Goal: Check status: Check status

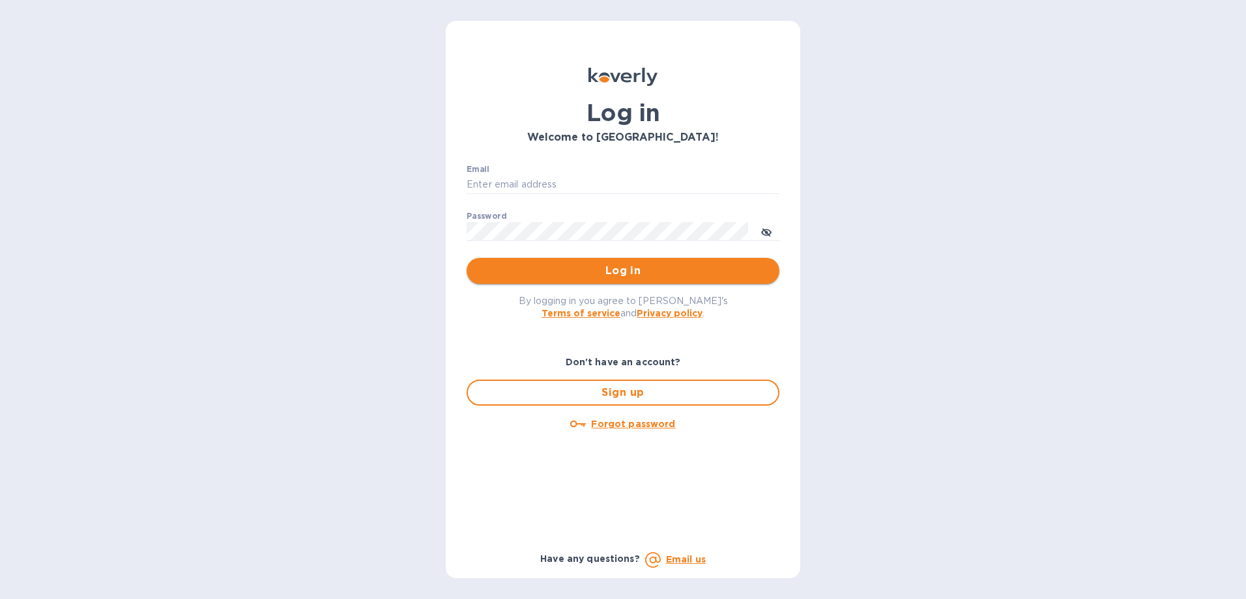
type input "[PERSON_NAME][EMAIL_ADDRESS][PERSON_NAME][DOMAIN_NAME]"
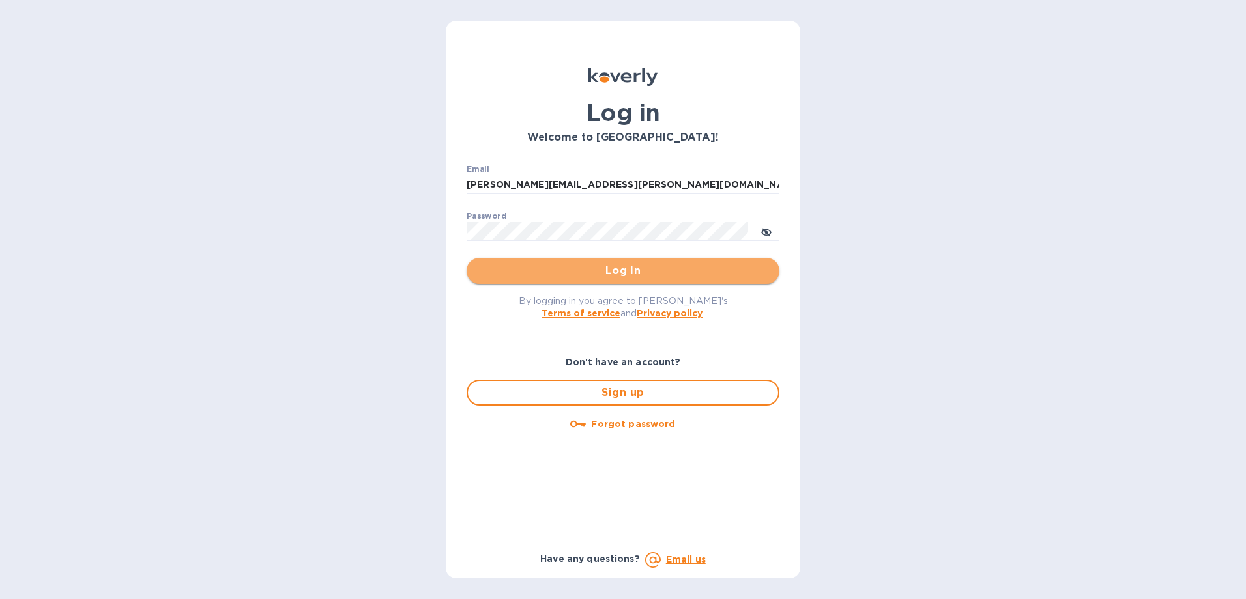
click at [620, 274] on span "Log in" at bounding box center [623, 271] width 292 height 16
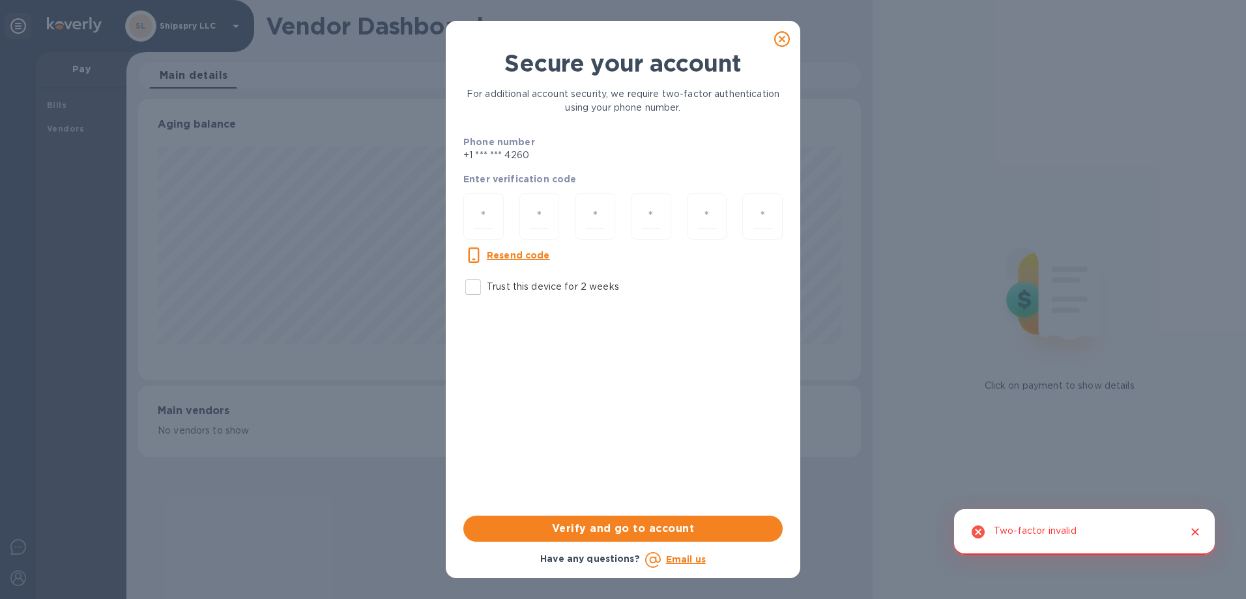
scroll to position [281, 723]
click at [485, 230] on div at bounding box center [483, 217] width 40 height 46
type input "5"
type input "0"
type input "4"
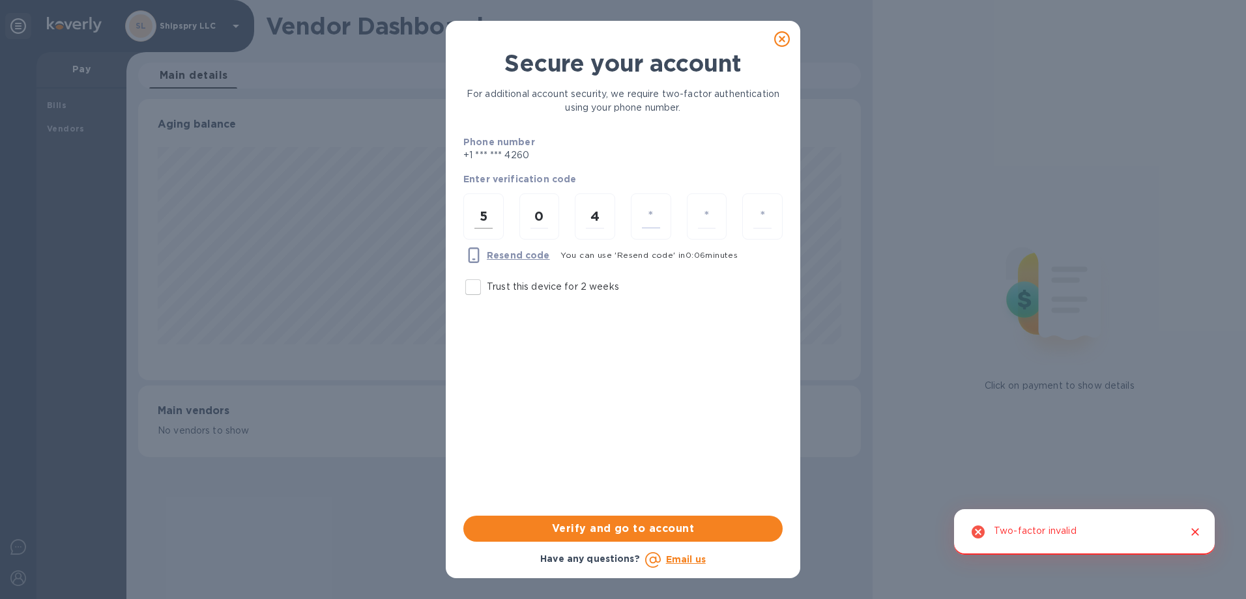
type input "1"
type input "2"
type input "7"
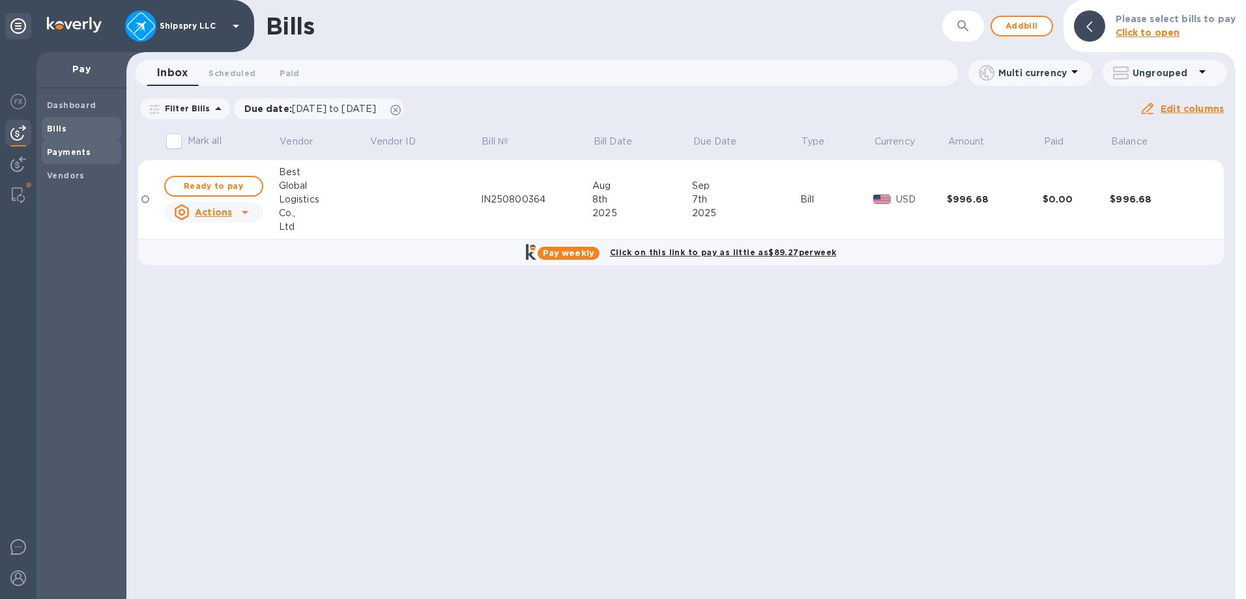
click at [87, 149] on b "Payments" at bounding box center [69, 152] width 44 height 10
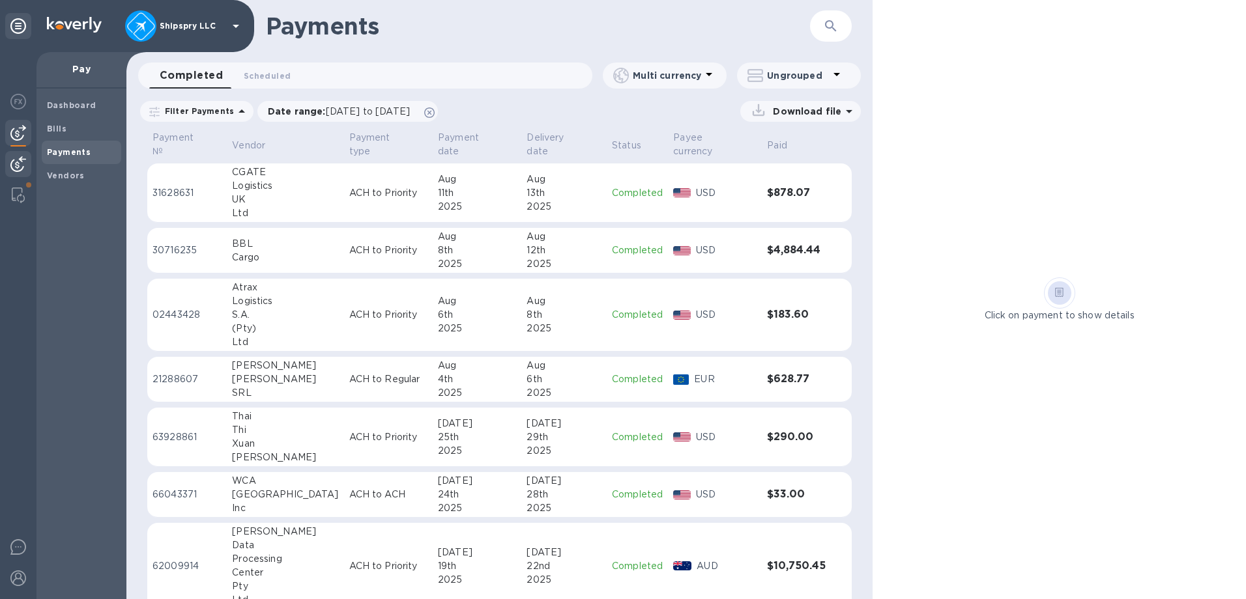
click at [17, 158] on img at bounding box center [18, 164] width 16 height 16
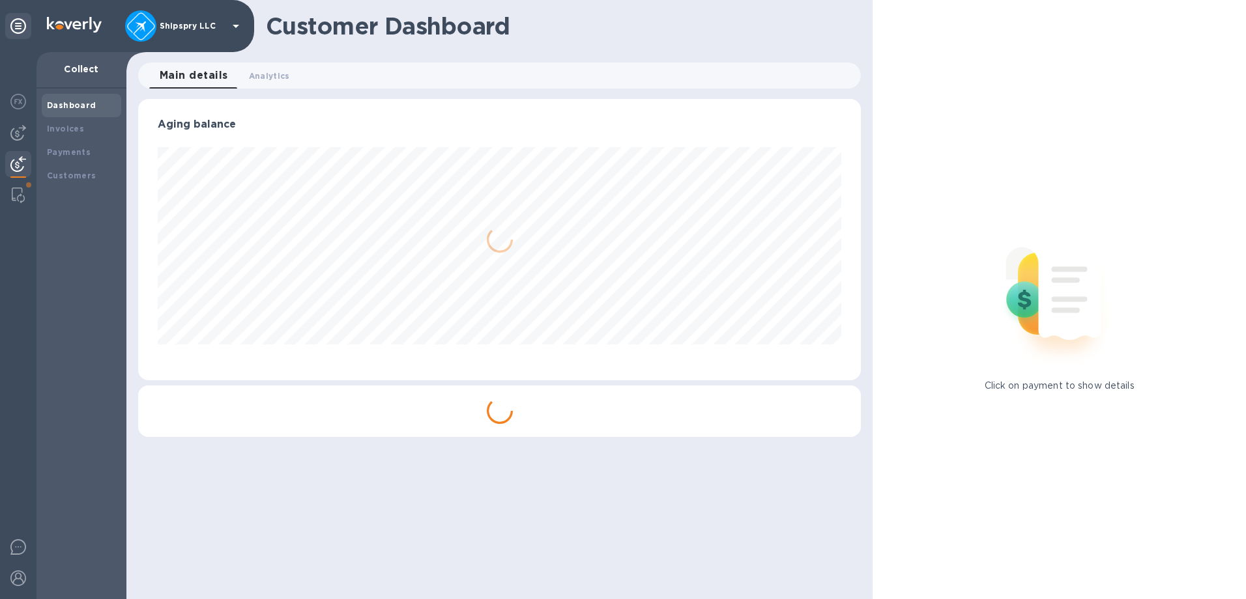
scroll to position [281, 723]
click at [79, 156] on b "Payments" at bounding box center [69, 152] width 44 height 10
